Goal: Task Accomplishment & Management: Use online tool/utility

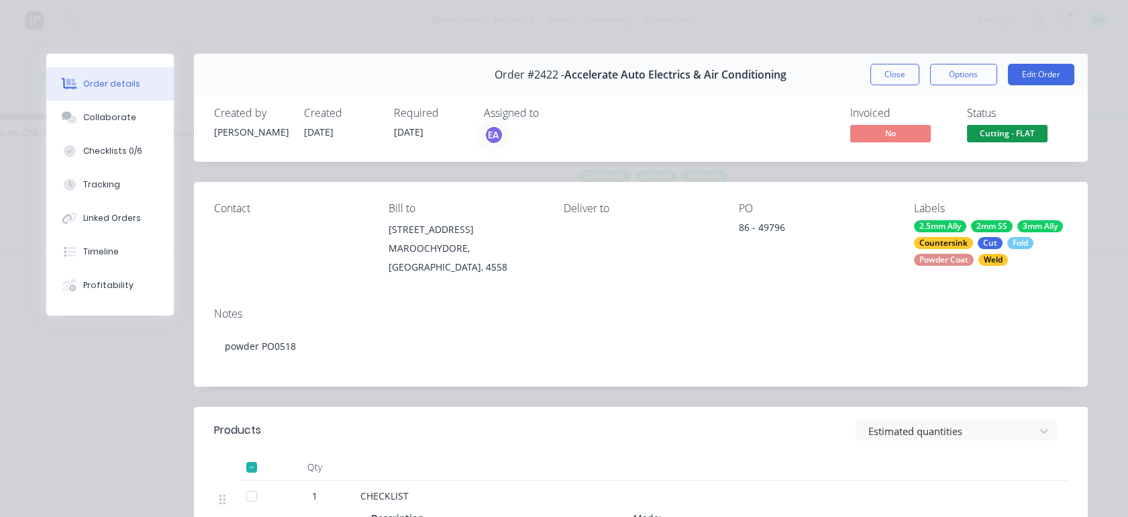
scroll to position [0, 2150]
click at [894, 71] on button "Close" at bounding box center [895, 74] width 49 height 21
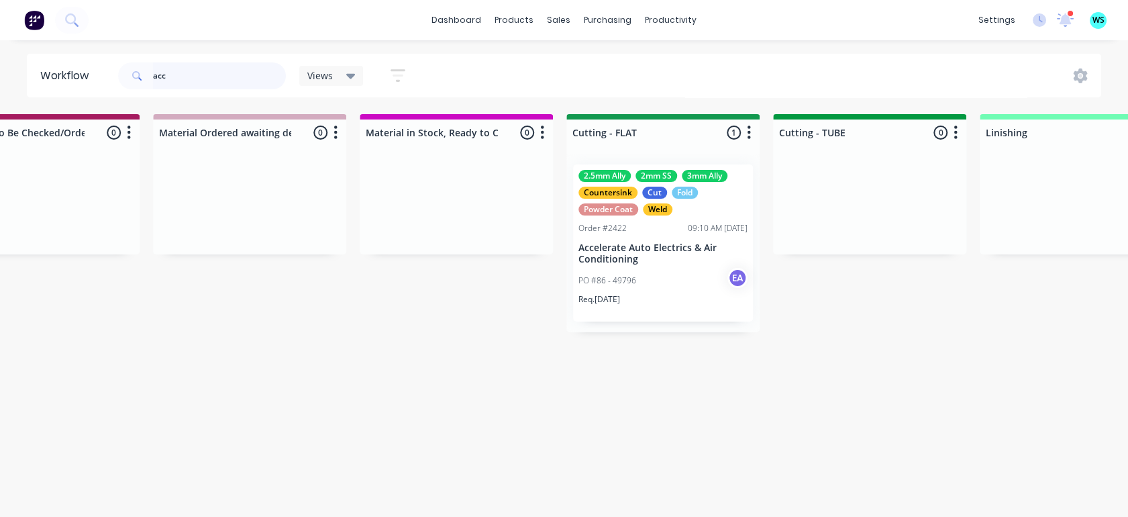
click at [165, 74] on input "acc" at bounding box center [219, 75] width 133 height 27
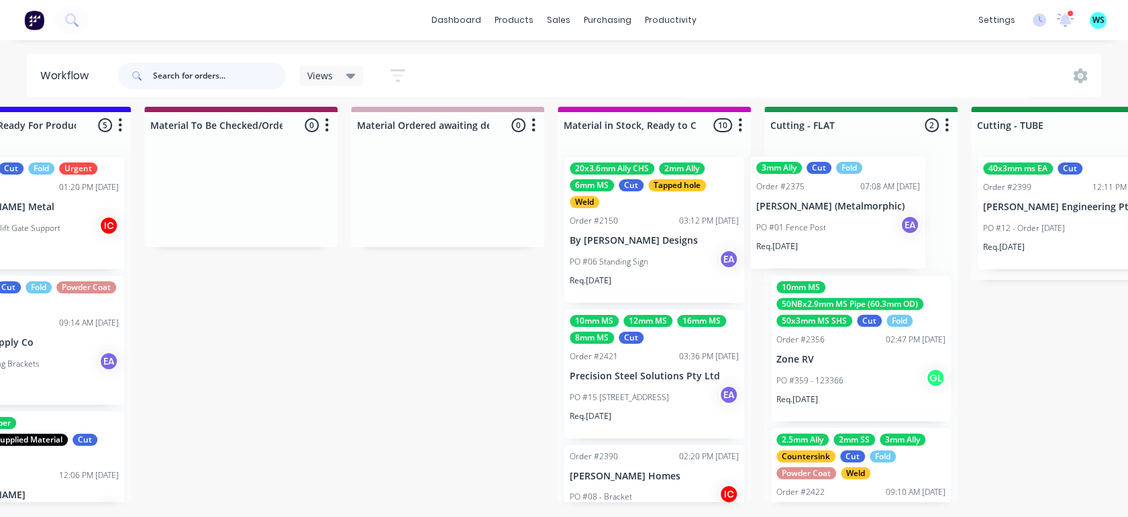
scroll to position [18, 1953]
drag, startPoint x: 687, startPoint y: 369, endPoint x: 830, endPoint y: 276, distance: 170.7
click at [866, 222] on div "Submitted 25 Status colour #273444 hex #273444 Save Cancel Summaries Total orde…" at bounding box center [811, 312] width 5548 height 410
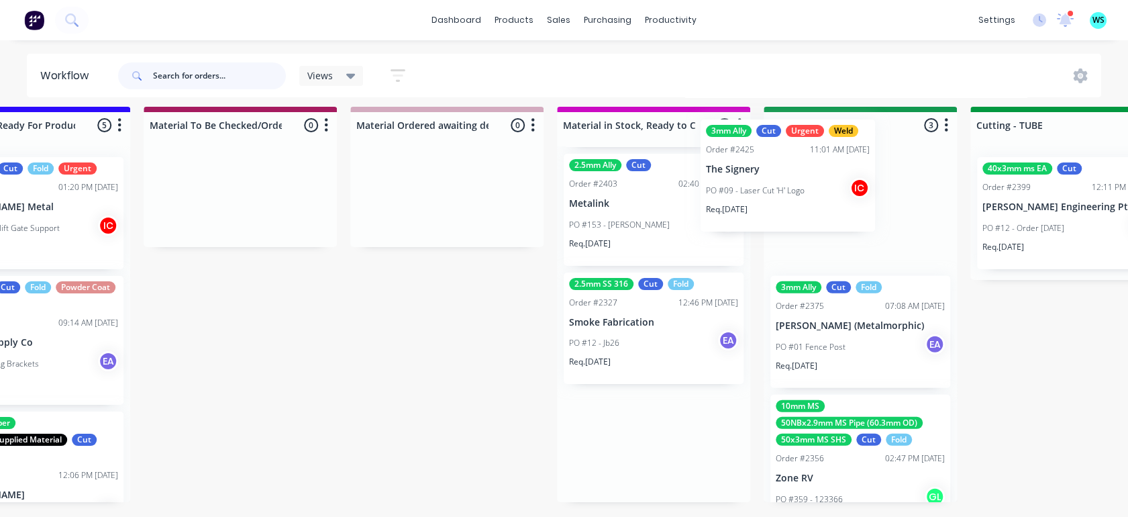
scroll to position [763, 0]
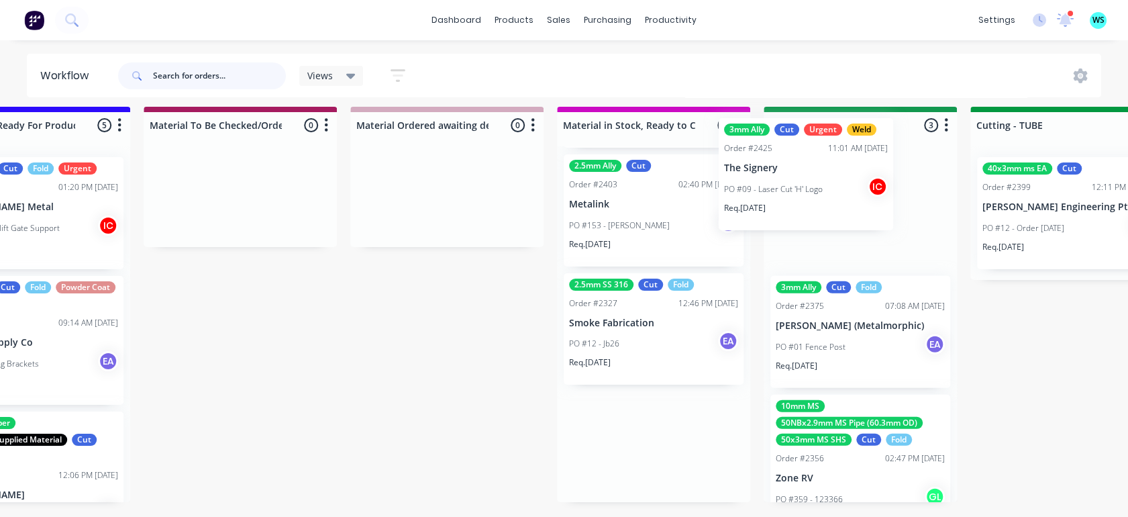
drag, startPoint x: 787, startPoint y: 156, endPoint x: 826, endPoint y: 158, distance: 39.6
click at [826, 158] on div "Submitted 25 Status colour #273444 hex #273444 Save Cancel Summaries Total orde…" at bounding box center [811, 312] width 5548 height 410
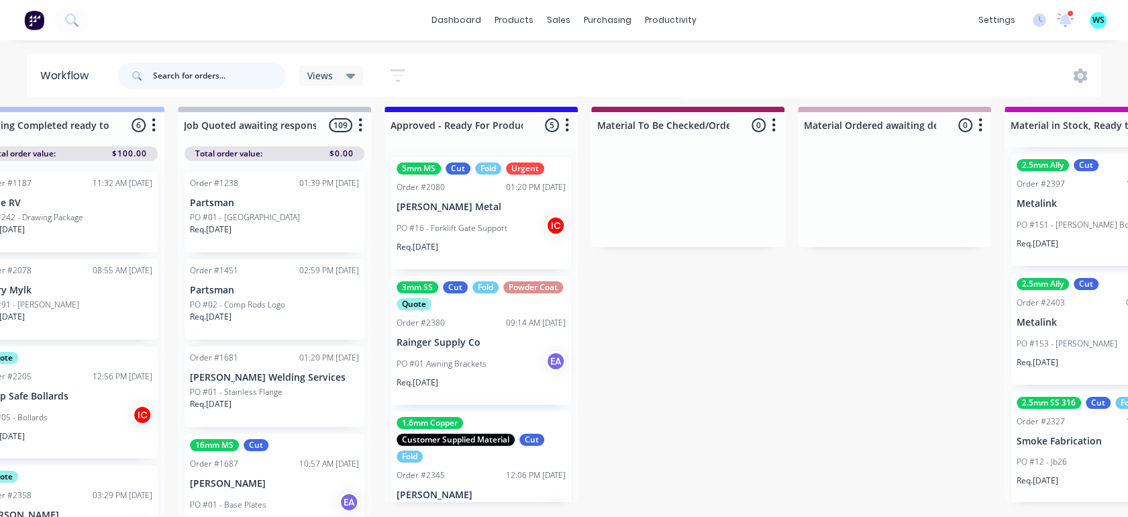
scroll to position [18, 1207]
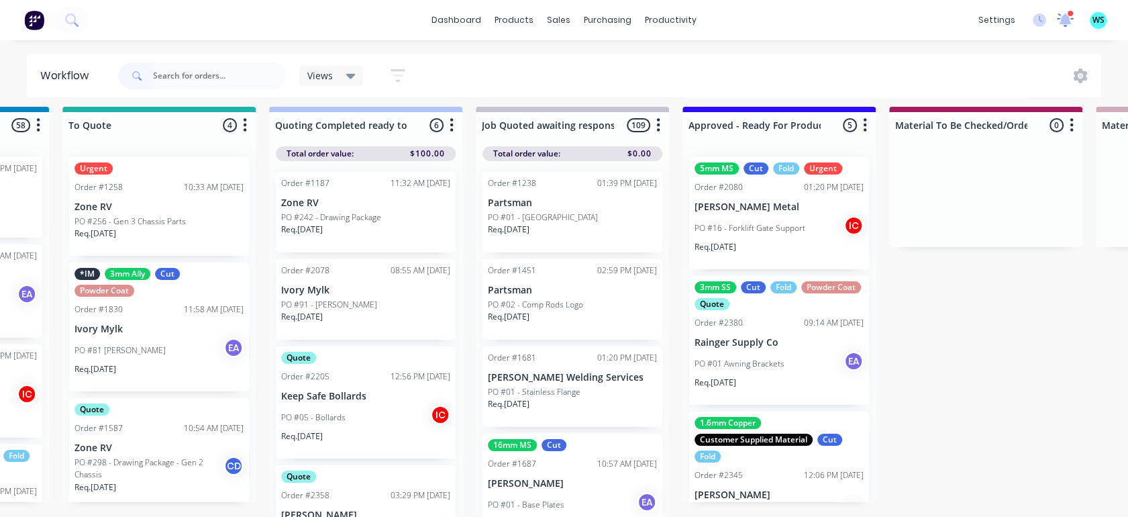
click at [1067, 17] on icon at bounding box center [1065, 19] width 13 height 12
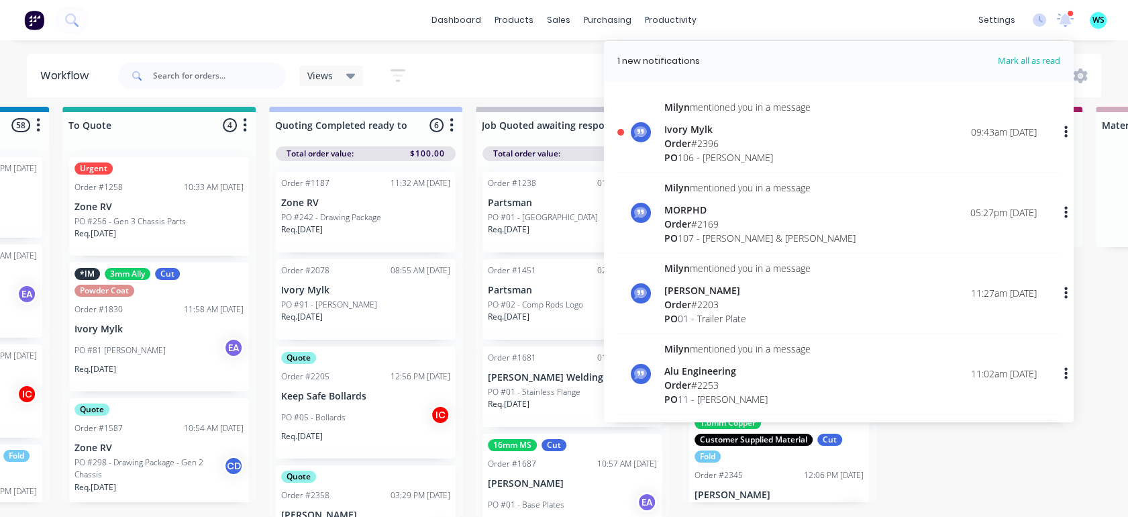
click at [1021, 63] on span "Mark all as read" at bounding box center [1005, 60] width 111 height 13
click at [1066, 24] on icon at bounding box center [1065, 20] width 17 height 15
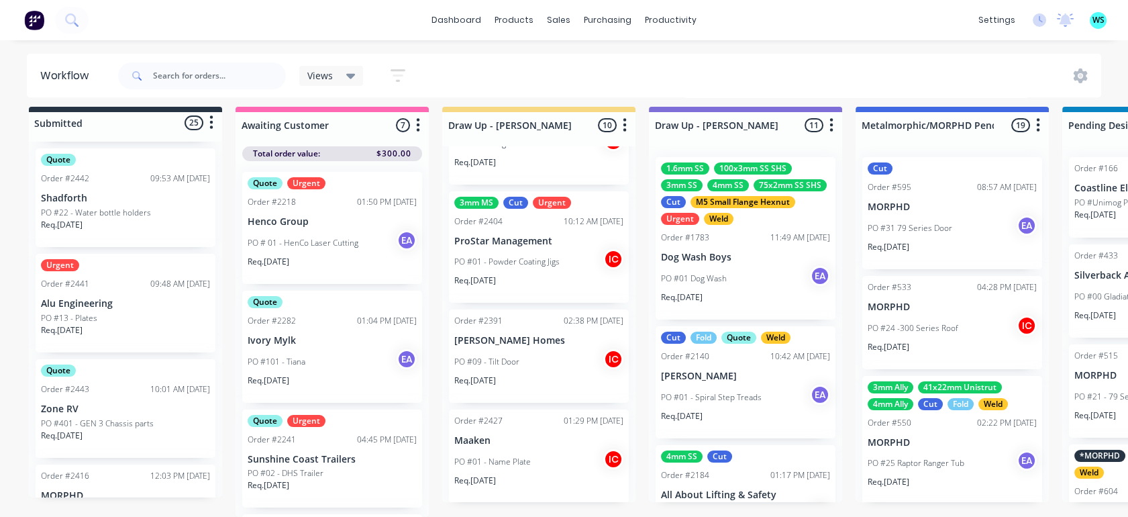
scroll to position [1777, 0]
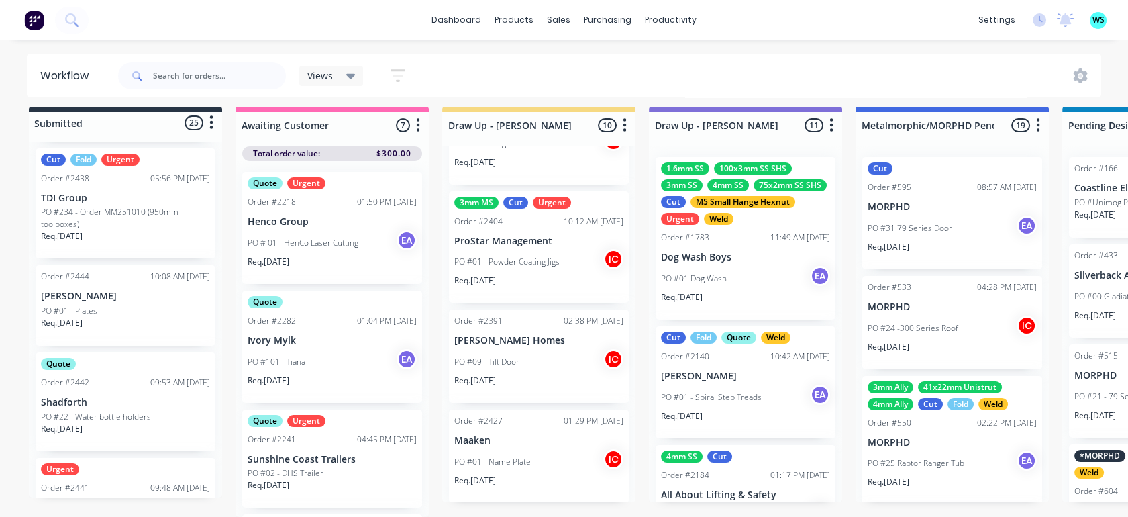
click at [176, 206] on p "PO #234 - Order MM251010 (950mm toolboxes)" at bounding box center [125, 218] width 169 height 24
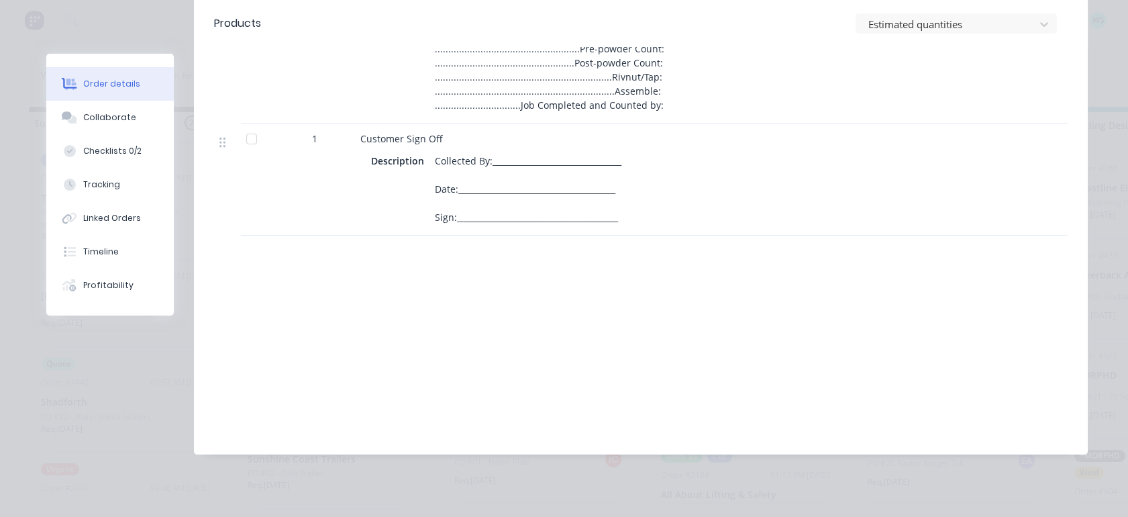
scroll to position [0, 0]
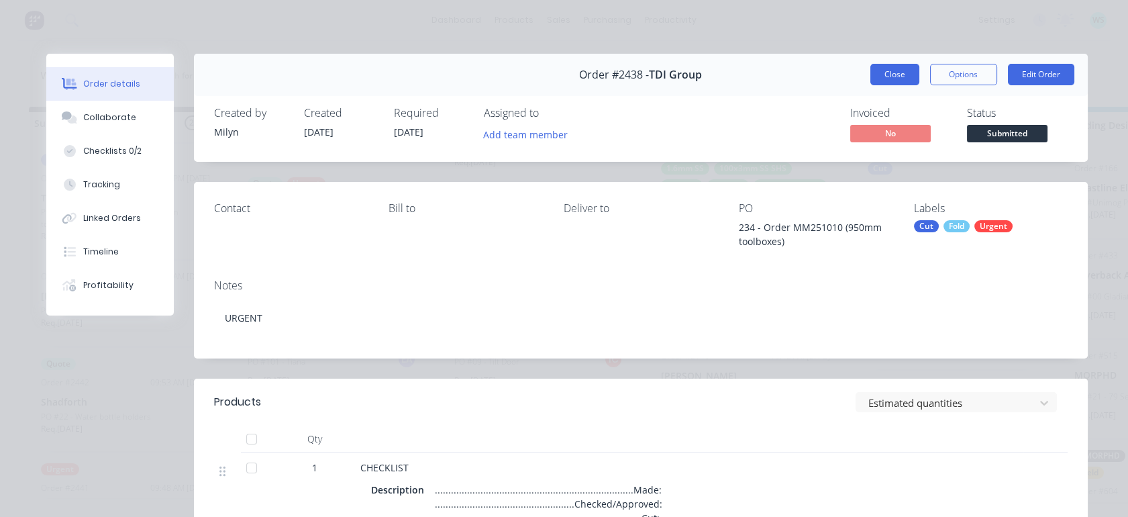
click at [871, 70] on button "Close" at bounding box center [895, 74] width 49 height 21
